Goal: Transaction & Acquisition: Purchase product/service

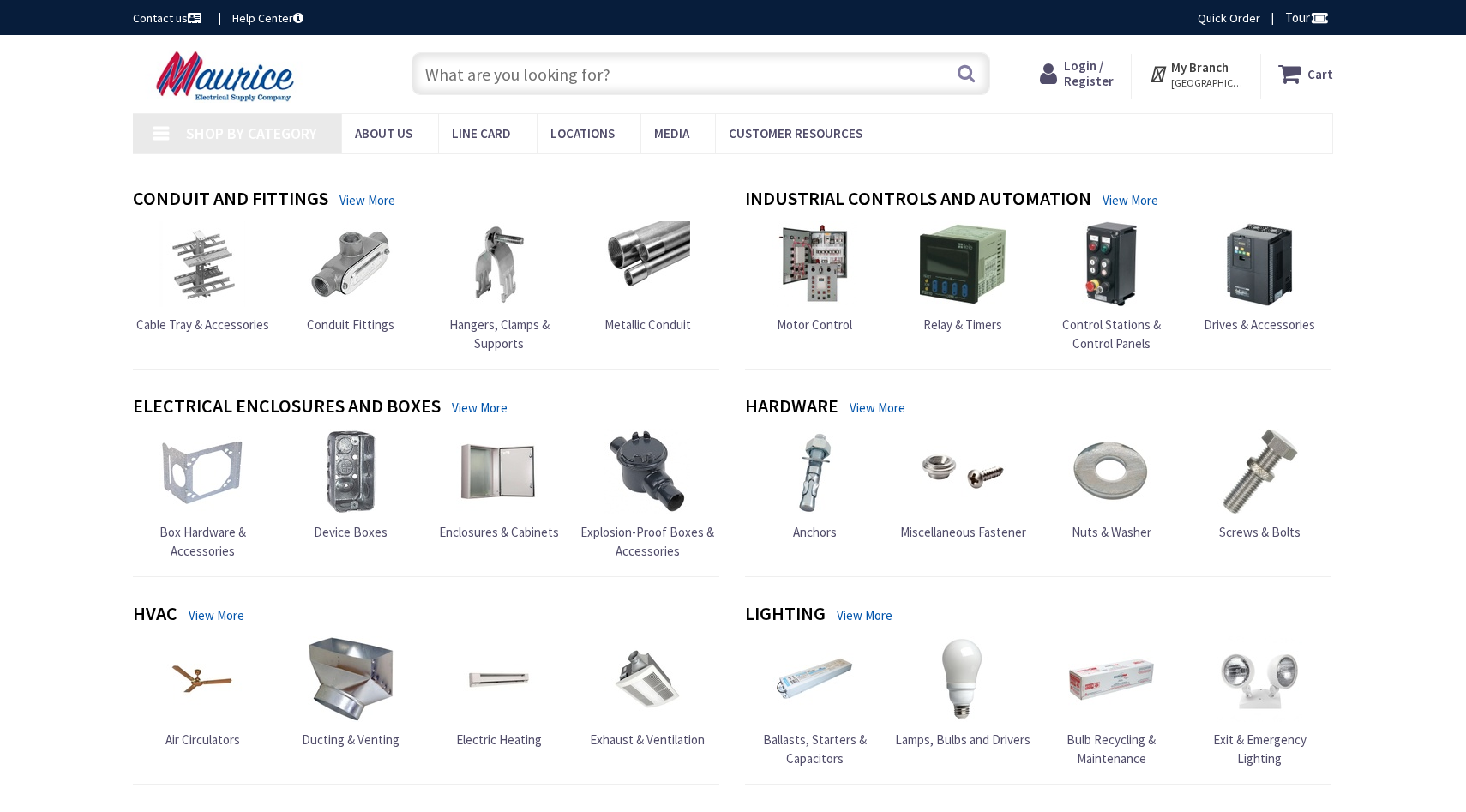
click at [1105, 72] on span "Login / Register" at bounding box center [1089, 73] width 50 height 32
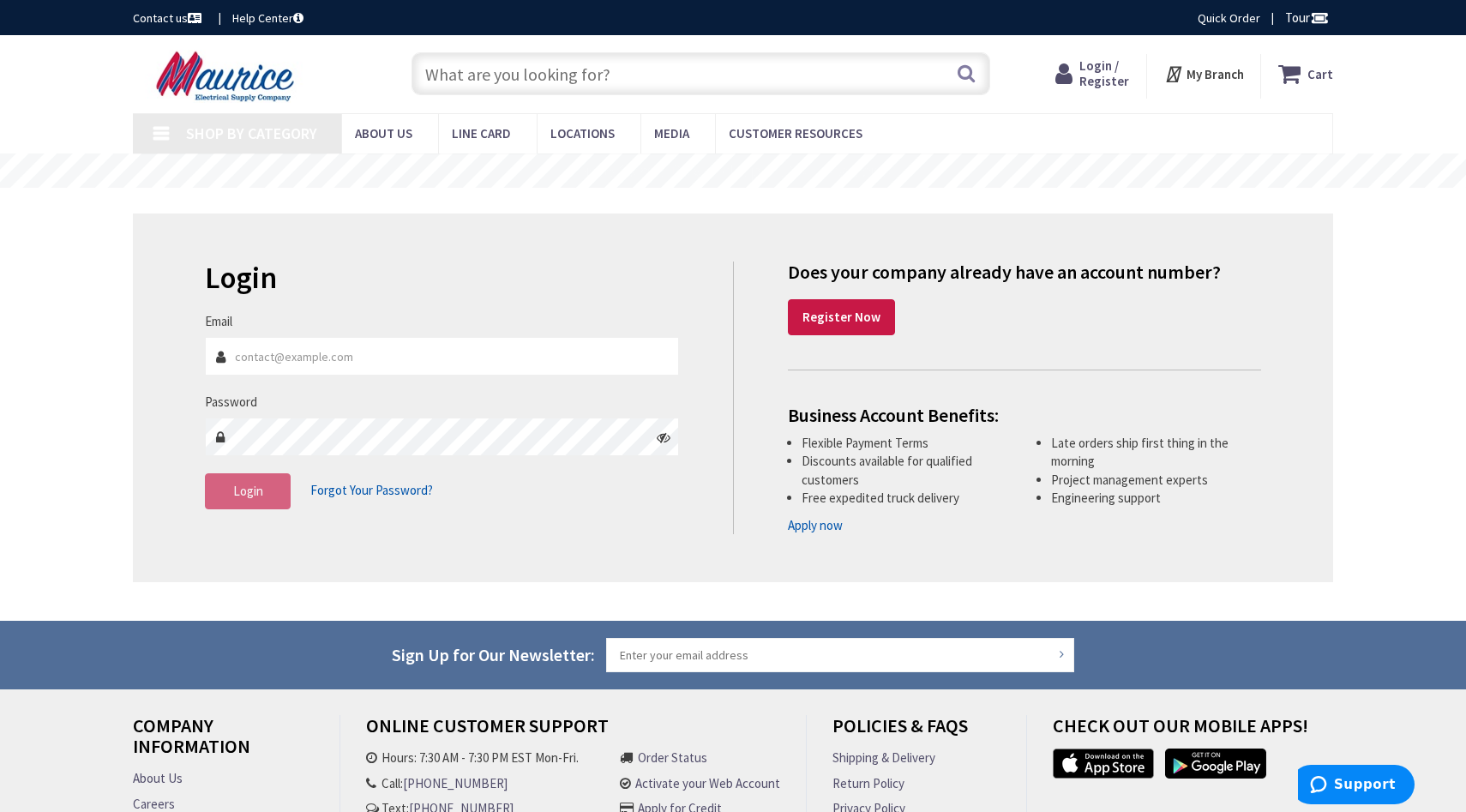
click at [448, 359] on input "Email" at bounding box center [442, 356] width 474 height 38
type input "[PERSON_NAME][EMAIL_ADDRESS][DOMAIN_NAME]"
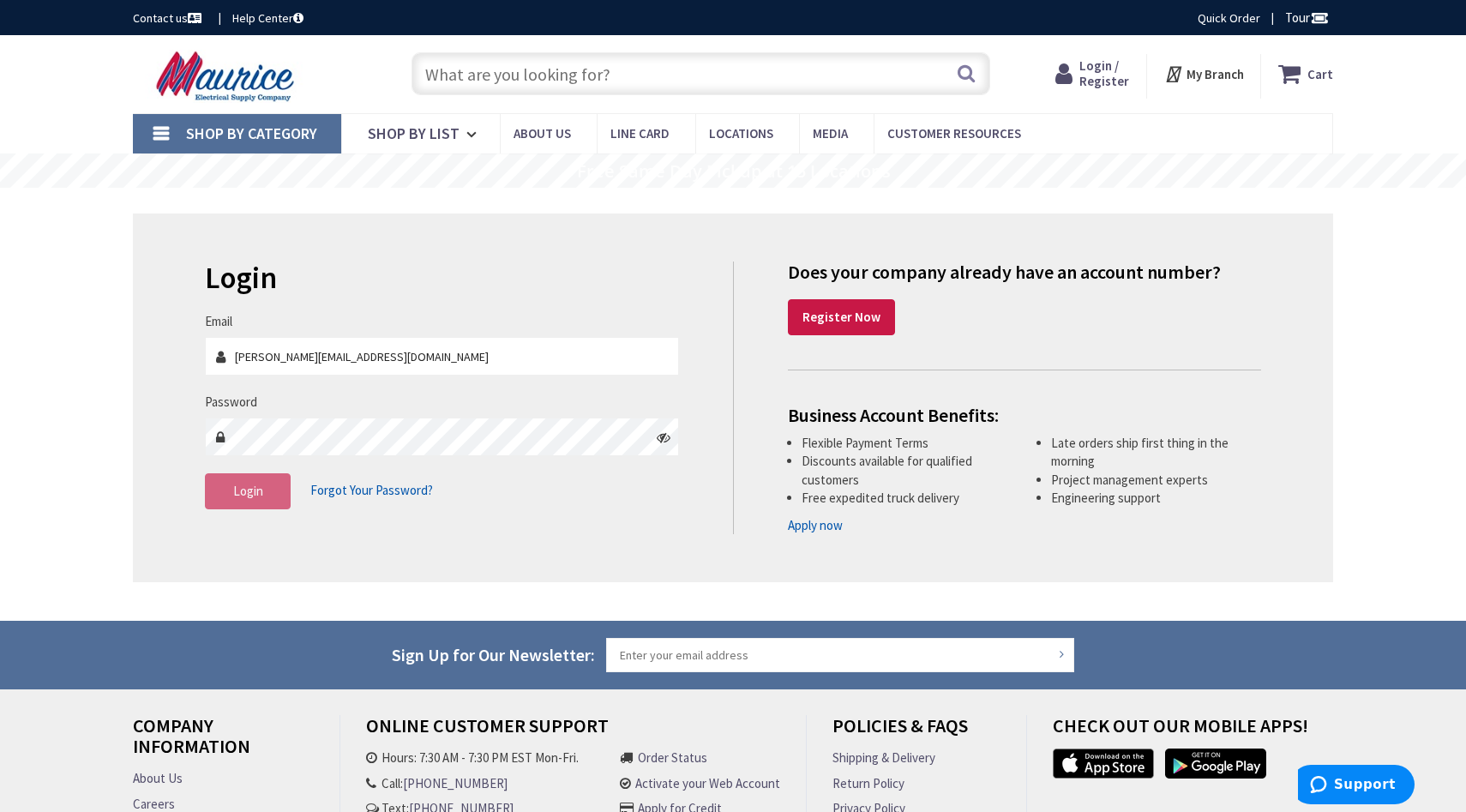
click at [485, 461] on fieldset "Email rebeca@arcticinnovationsystems.com Password Login Forgot Your Password?" at bounding box center [442, 419] width 474 height 214
click at [845, 313] on strong "Register Now" at bounding box center [842, 316] width 78 height 16
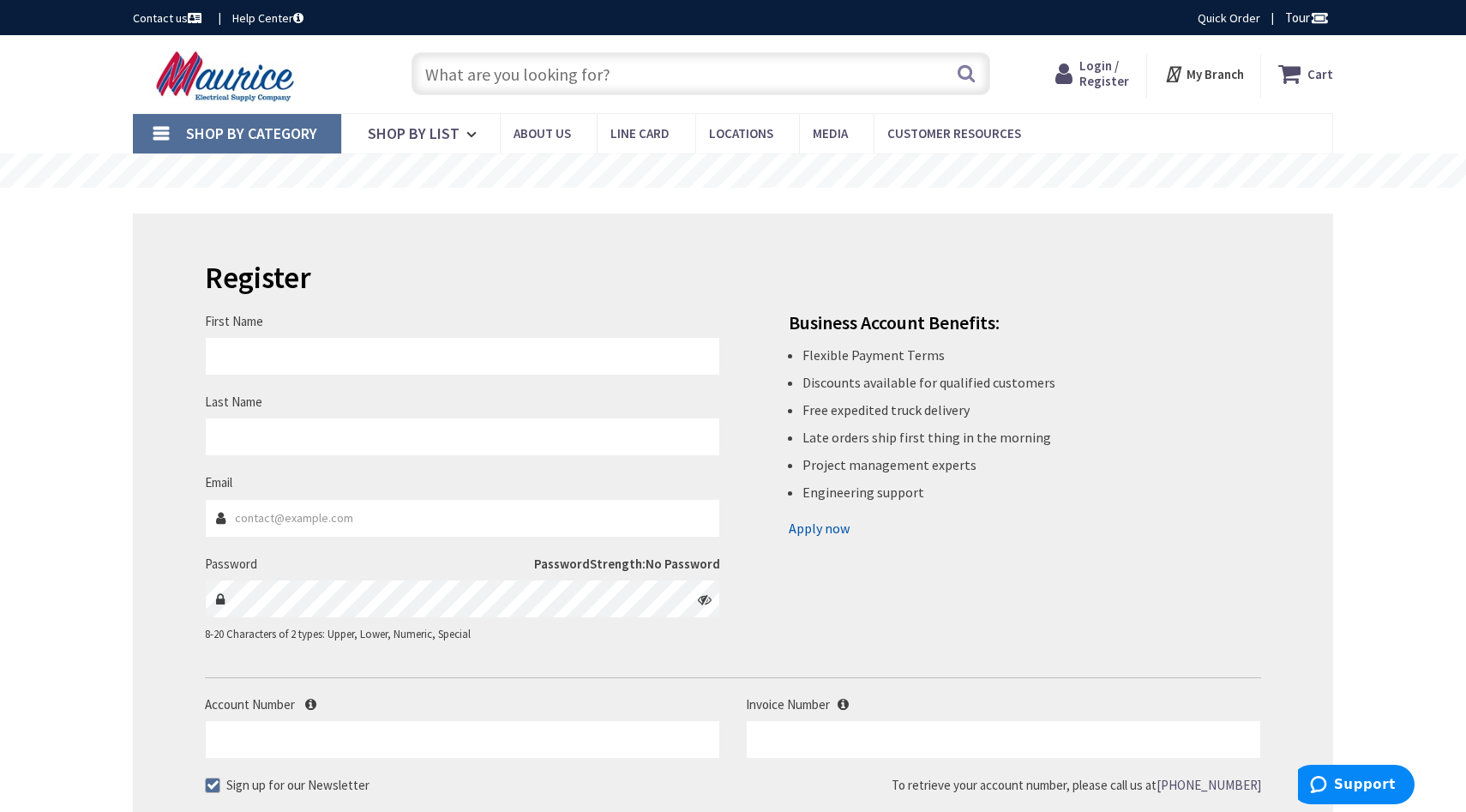
type input "[PERSON_NAME]"
type input "[PERSON_NAME][EMAIL_ADDRESS][DOMAIN_NAME]"
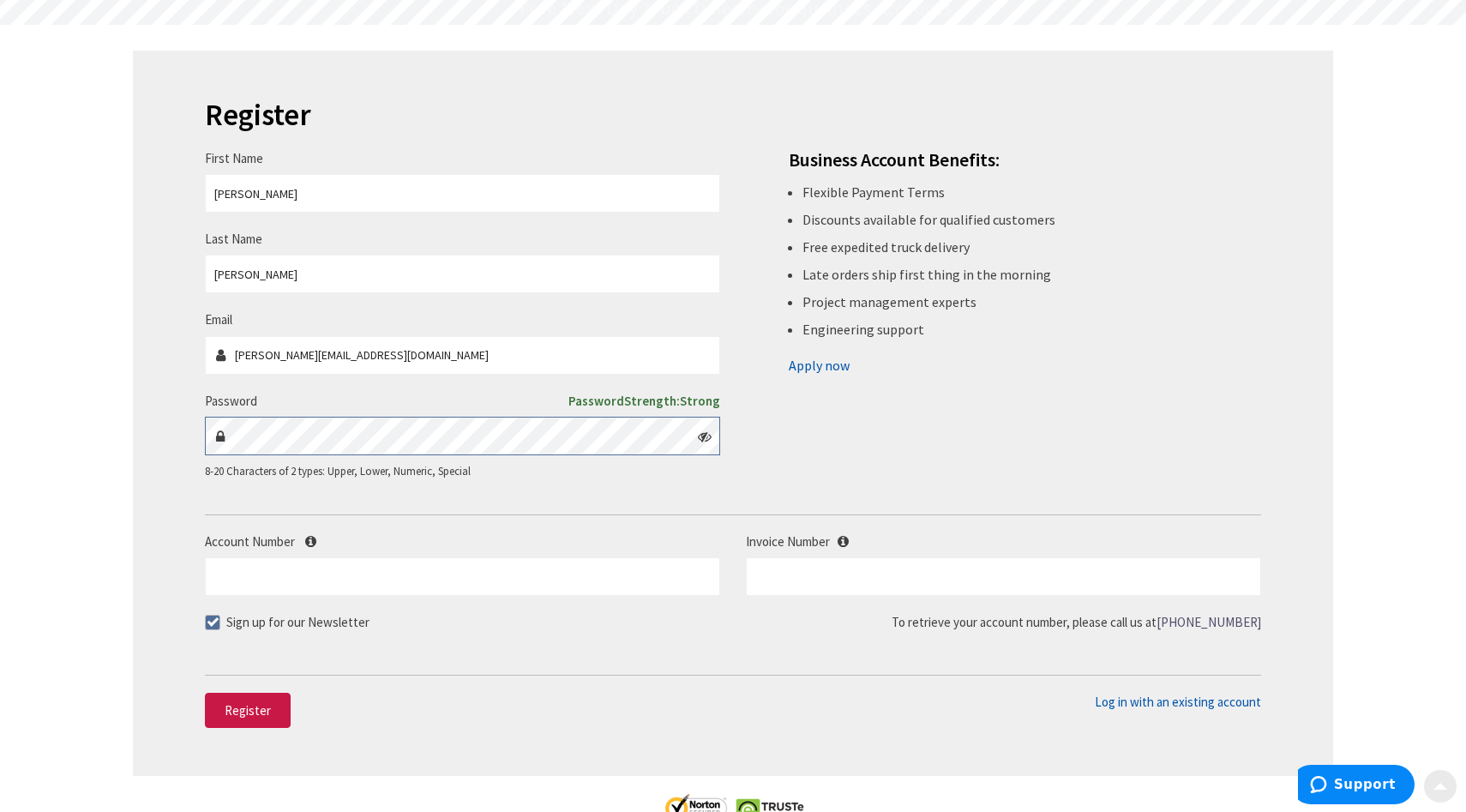
scroll to position [163, 0]
click at [328, 583] on input "Account Number" at bounding box center [462, 575] width 515 height 38
paste input "505926"
type input "505926"
click at [253, 713] on span "Register" at bounding box center [248, 709] width 46 height 16
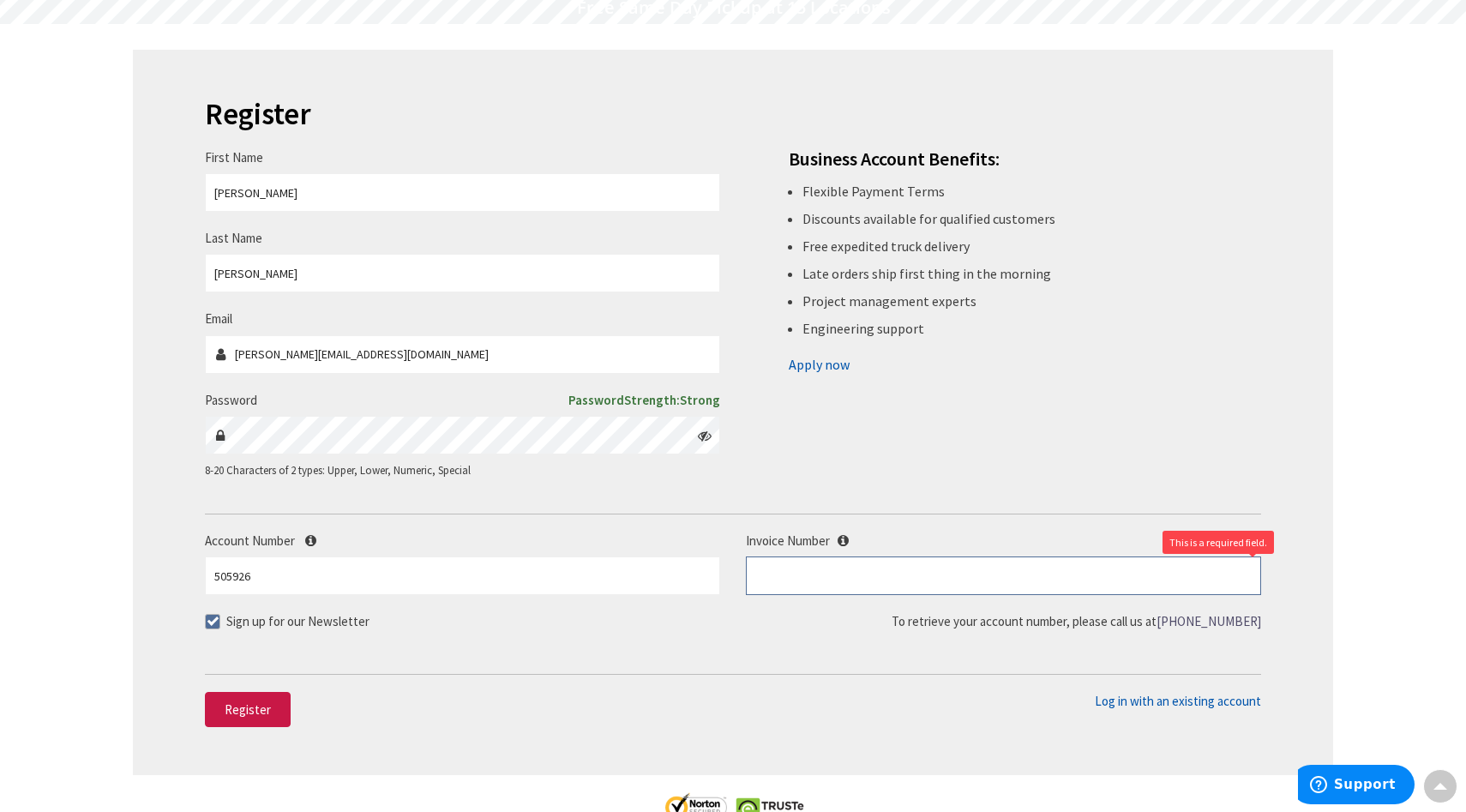
paste input "S128228843.001"
type input "S128228843.001"
click at [255, 710] on span "Register" at bounding box center [248, 709] width 46 height 16
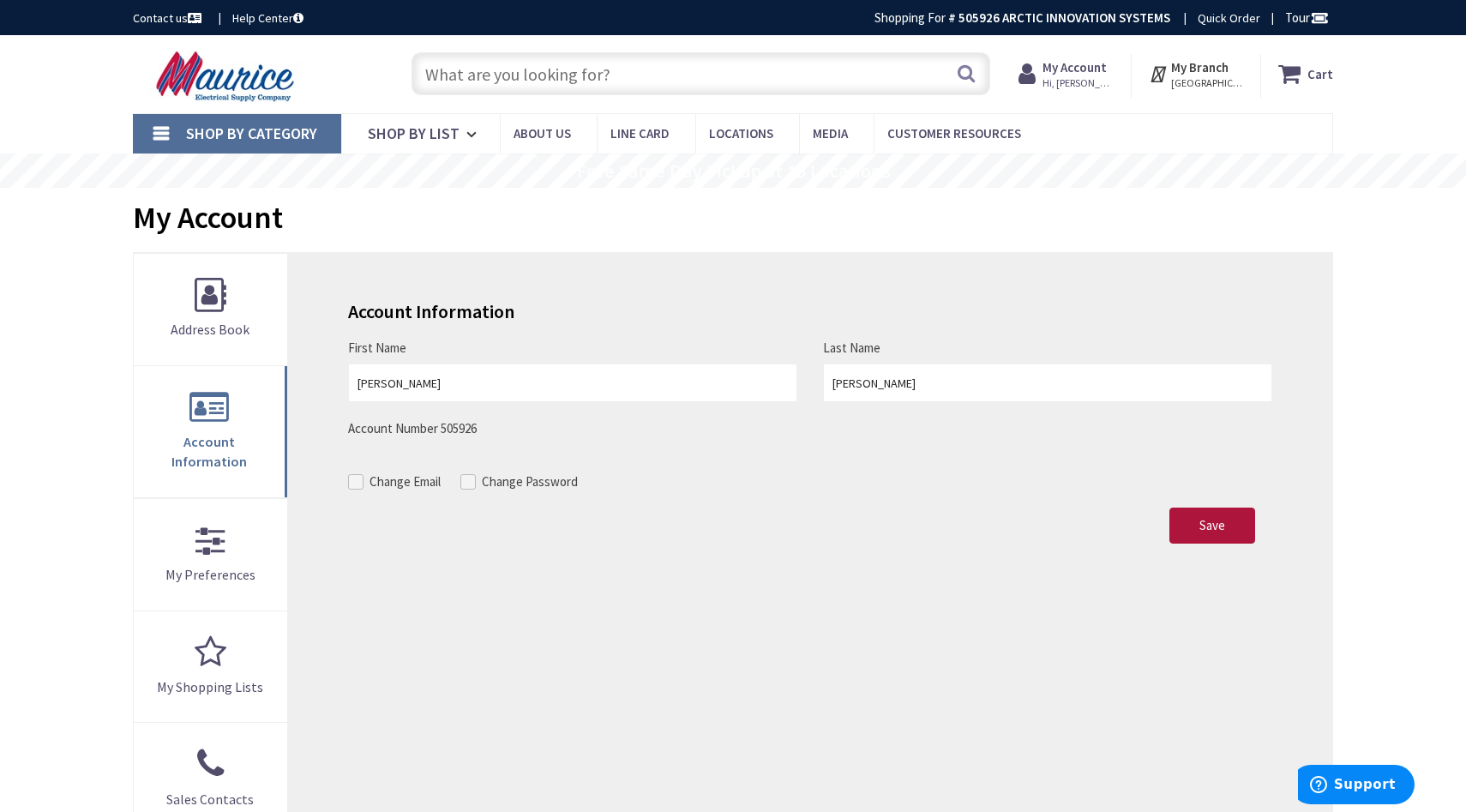
click at [1180, 522] on button "Save" at bounding box center [1213, 525] width 86 height 36
click at [1223, 529] on span "Save" at bounding box center [1212, 524] width 26 height 16
click at [554, 76] on input "text" at bounding box center [701, 74] width 579 height 43
type input "1"
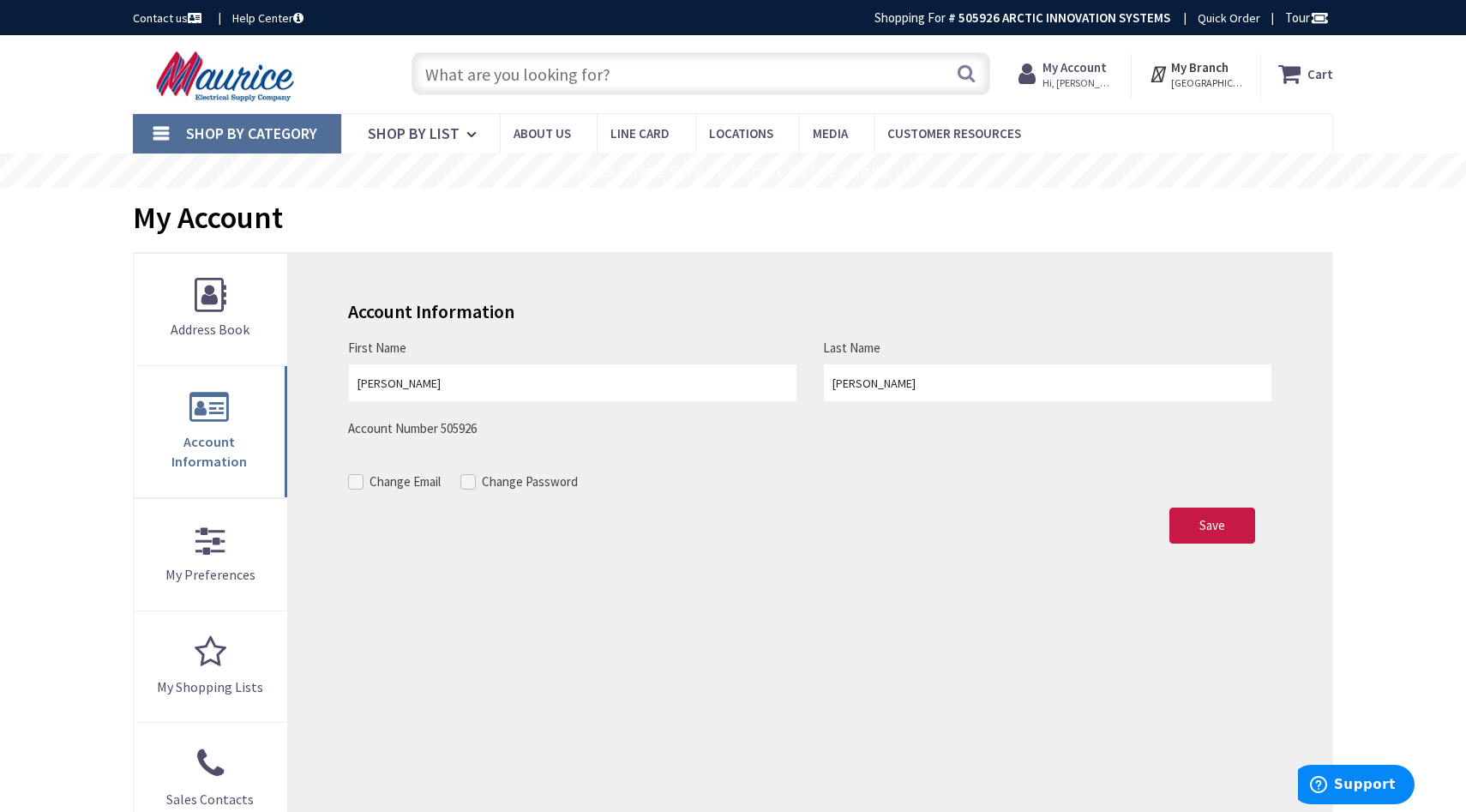
click at [548, 71] on input "text" at bounding box center [701, 74] width 579 height 43
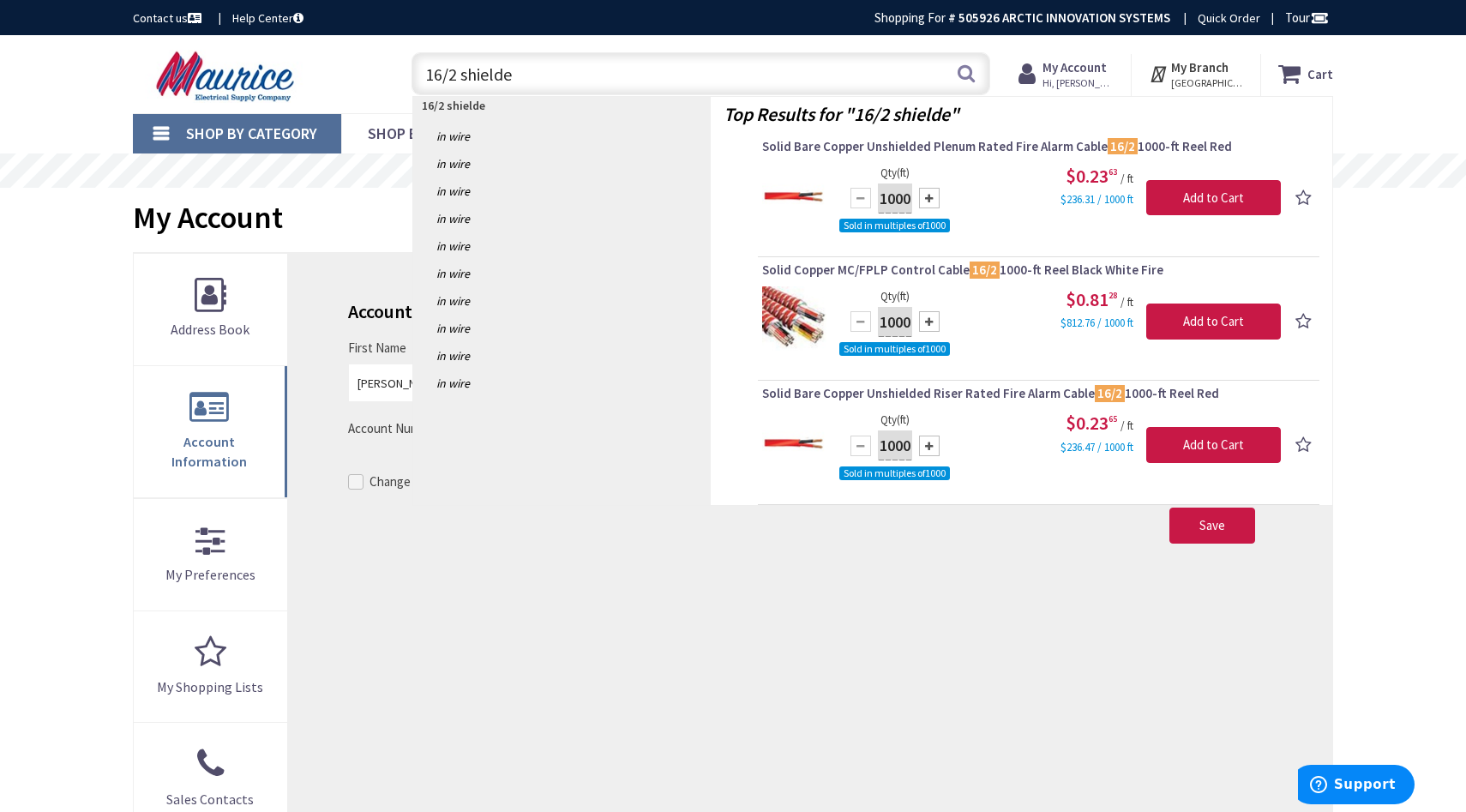
type input "16/2 shielded"
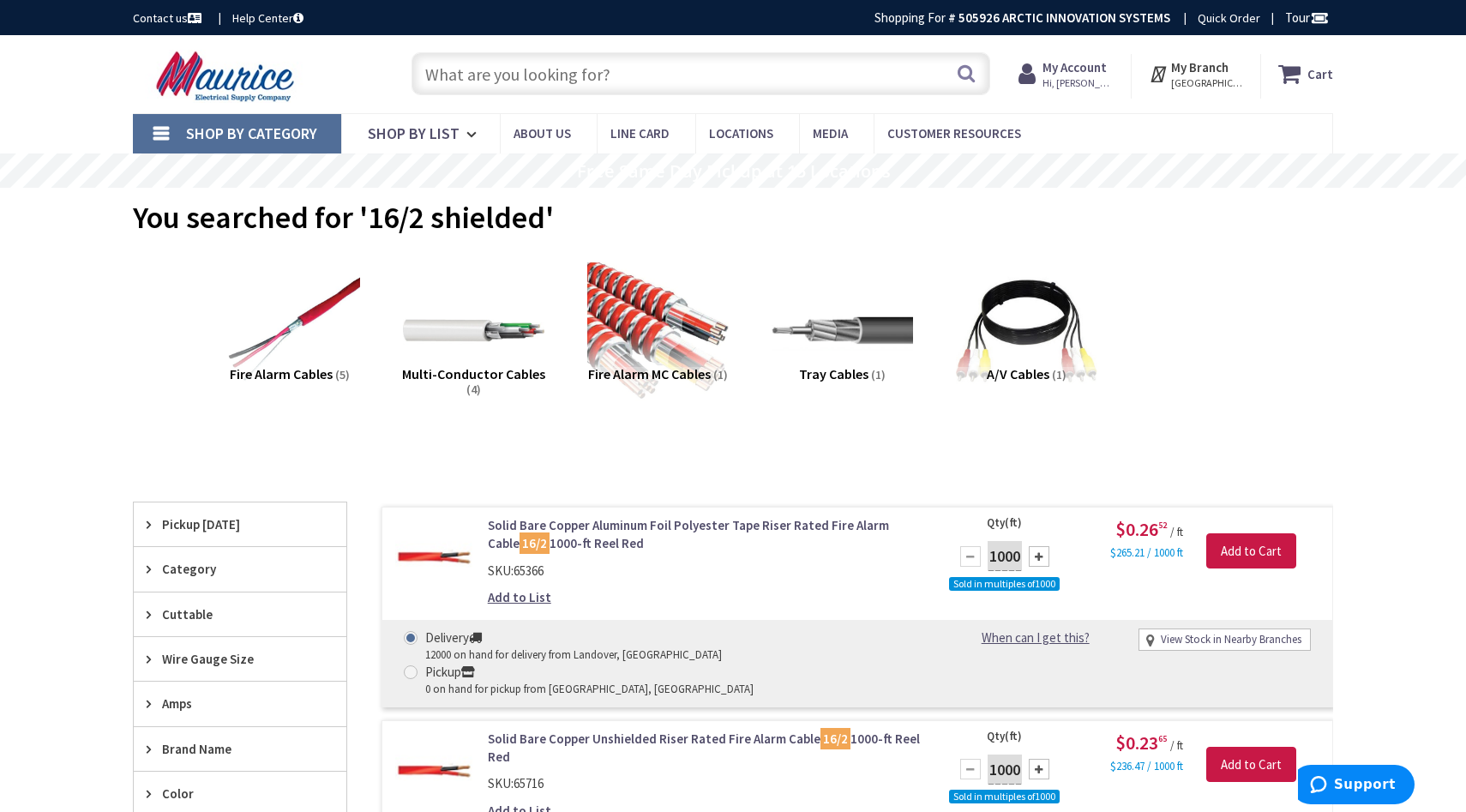
click at [655, 92] on input "text" at bounding box center [701, 74] width 579 height 43
paste input "16-AWG Standard Twisted Pair Shielded Jacketed- Plenum rated"
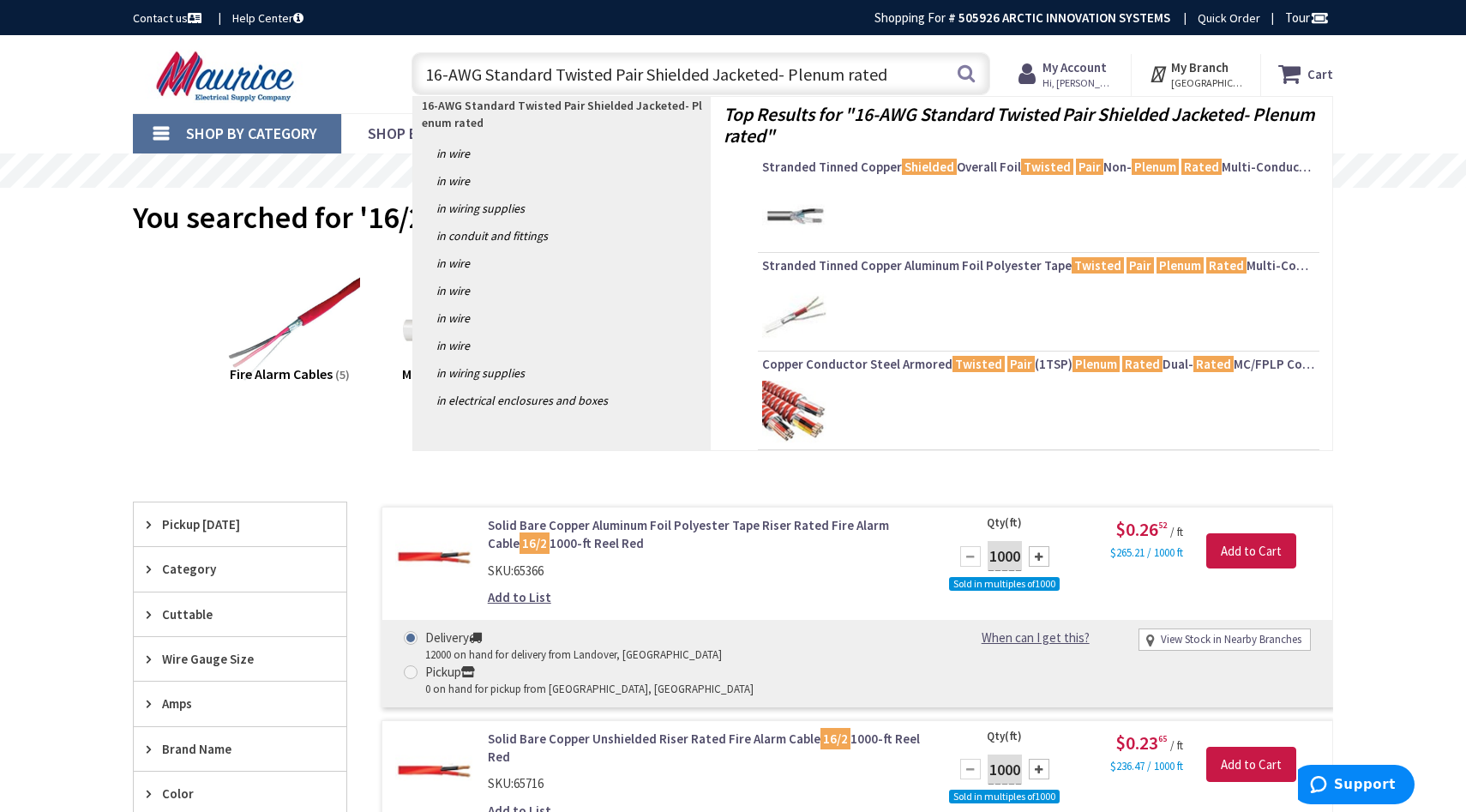
click at [441, 83] on input "16-AWG Standard Twisted Pair Shielded Jacketed- Plenum rated" at bounding box center [701, 74] width 579 height 43
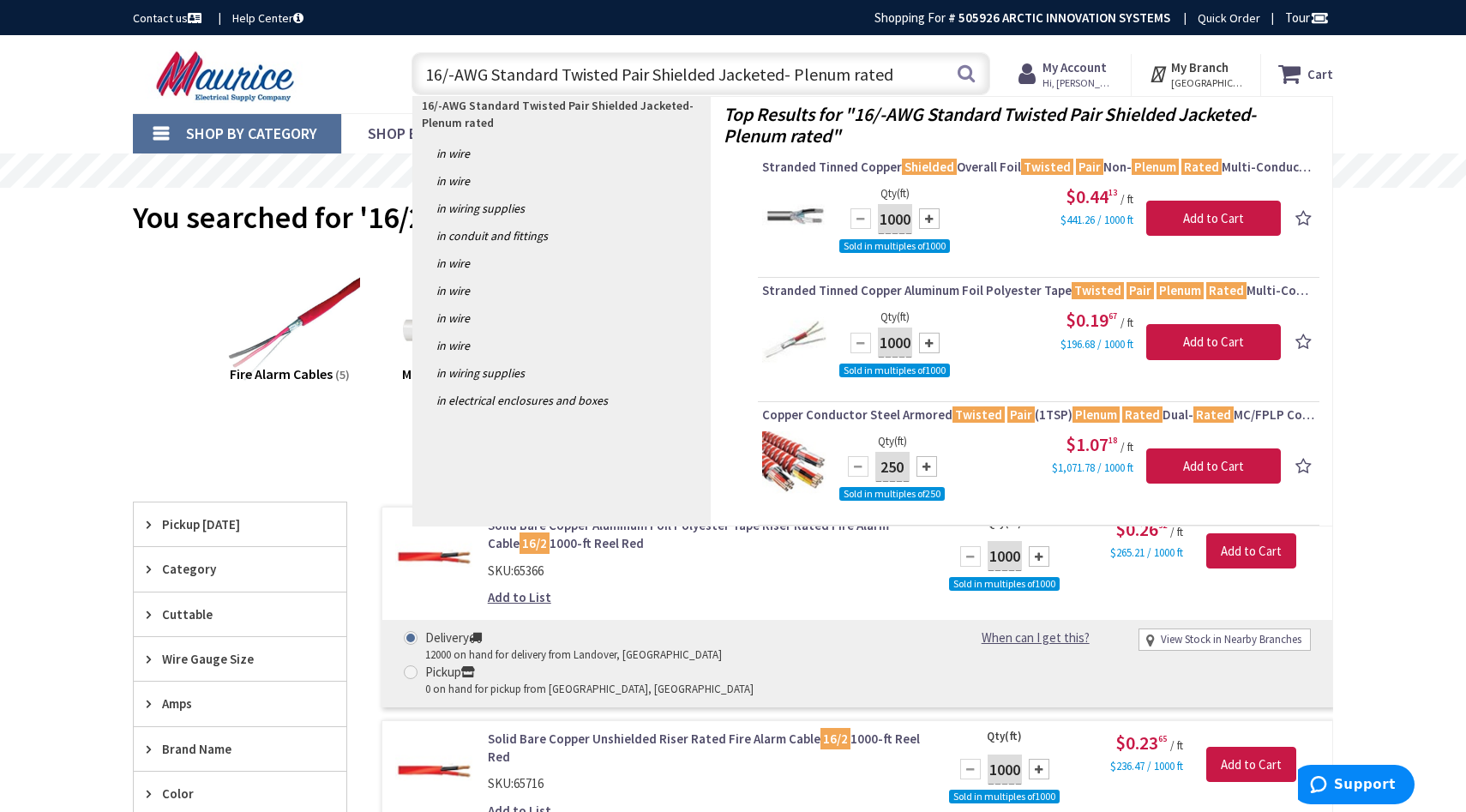
type input "16/2-AWG Standard Twisted Pair Shielded Jacketed- Plenum rated"
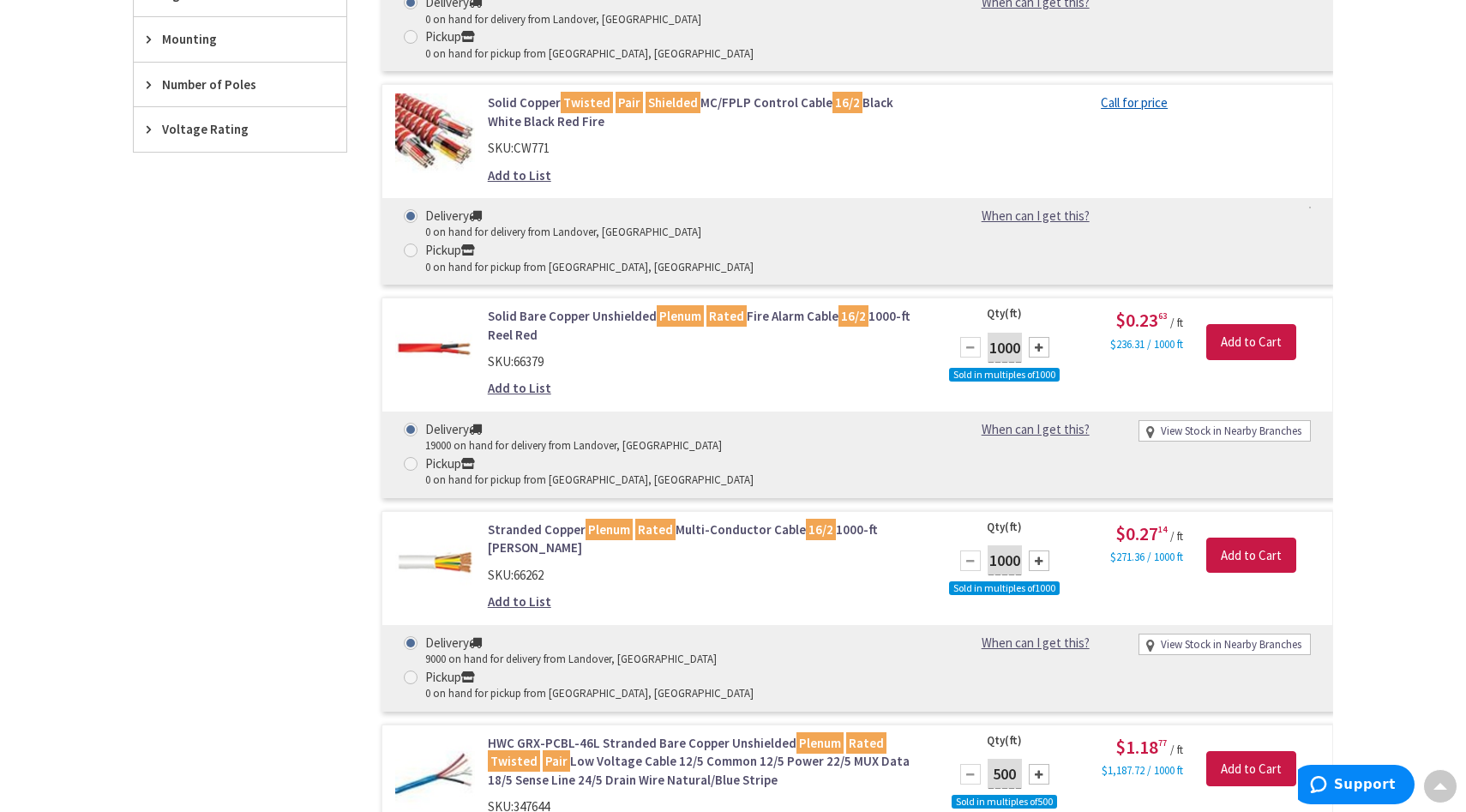
scroll to position [1367, 0]
